Goal: Task Accomplishment & Management: Manage account settings

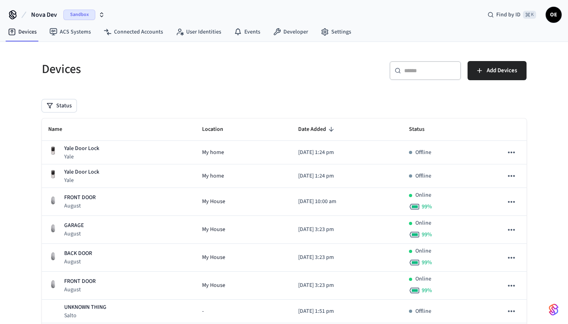
click at [52, 17] on span "Nova Dev" at bounding box center [44, 15] width 26 height 10
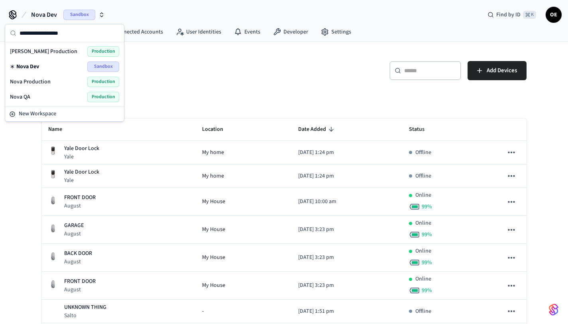
click at [57, 80] on div "Nova Production Production" at bounding box center [64, 82] width 109 height 10
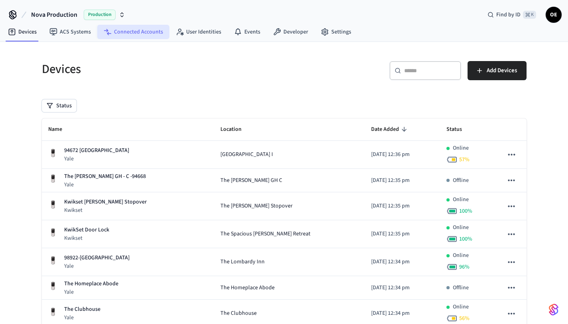
click at [128, 34] on link "Connected Accounts" at bounding box center [133, 32] width 72 height 14
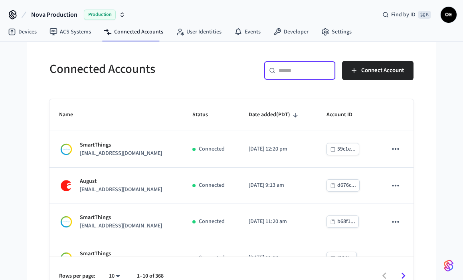
click at [282, 72] on input "text" at bounding box center [304, 71] width 52 height 8
paste input "**********"
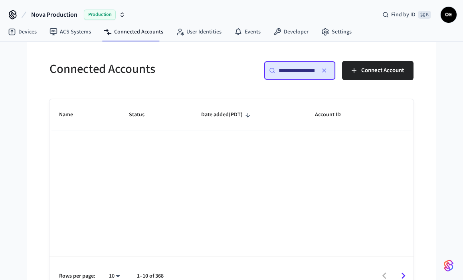
scroll to position [0, 54]
type input "**********"
click at [379, 66] on span "Connect Account" at bounding box center [382, 70] width 43 height 10
click at [365, 68] on span "Connect Account" at bounding box center [382, 70] width 43 height 10
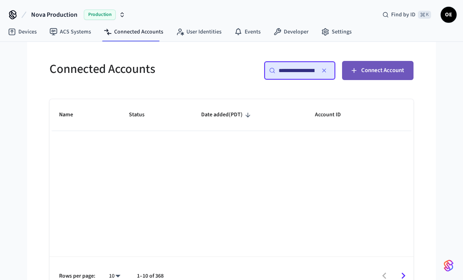
click at [394, 71] on span "Connect Account" at bounding box center [382, 70] width 43 height 10
click at [357, 70] on icon "button" at bounding box center [354, 71] width 8 height 8
click at [367, 72] on span "Connect Account" at bounding box center [382, 70] width 43 height 10
click at [367, 70] on span "Connect Account" at bounding box center [382, 70] width 43 height 10
